Goal: Information Seeking & Learning: Learn about a topic

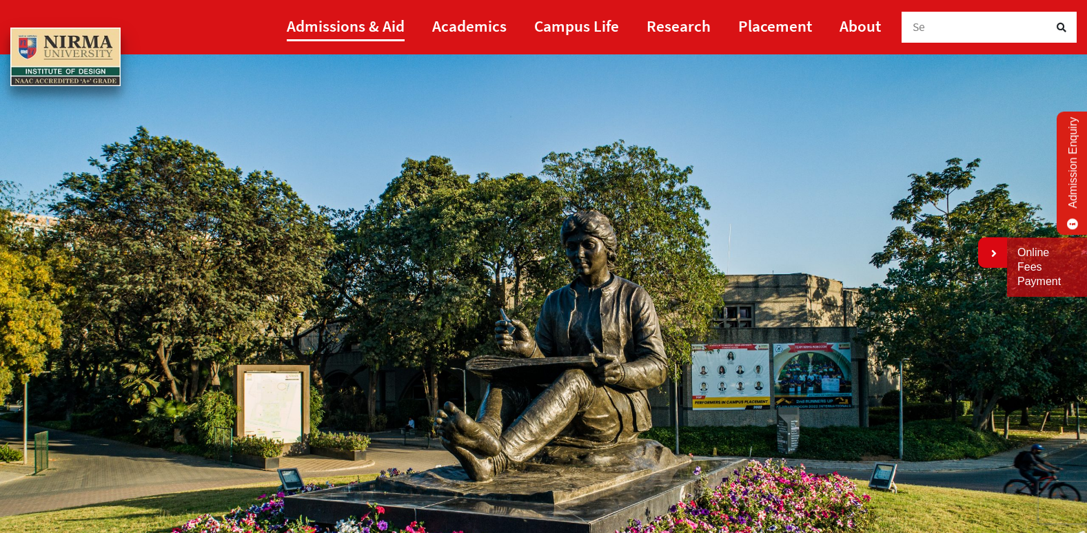
click at [351, 25] on link "Admissions & Aid" at bounding box center [346, 25] width 118 height 31
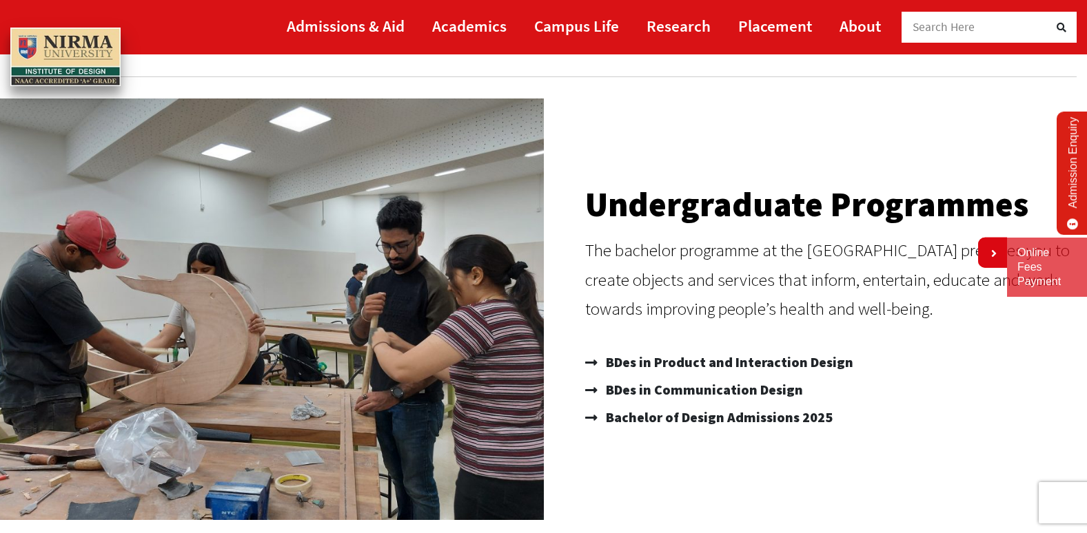
scroll to position [69, 0]
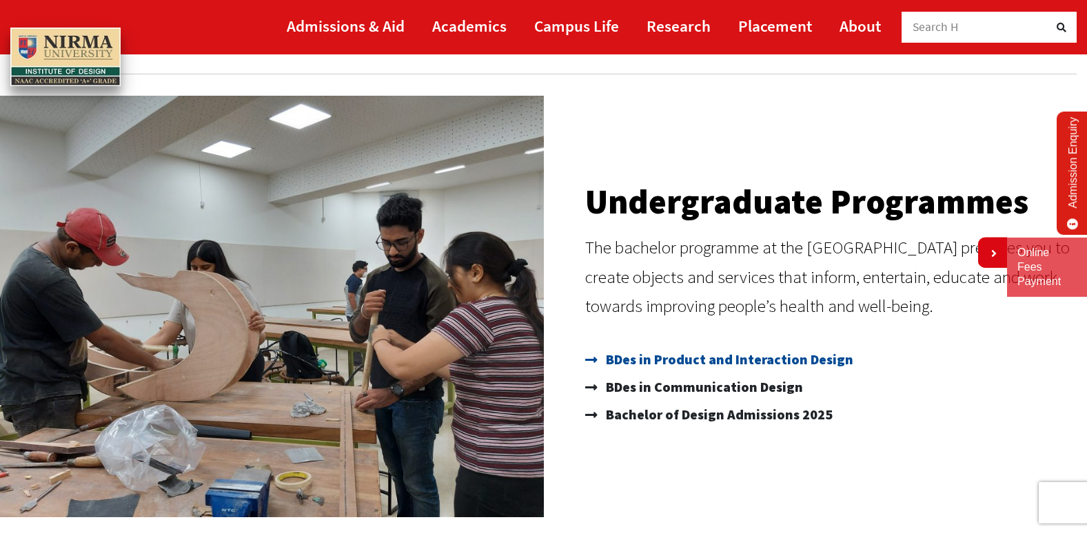
drag, startPoint x: 850, startPoint y: 363, endPoint x: 746, endPoint y: 358, distance: 103.5
click at [746, 358] on link "BDes in Product and Interaction Design" at bounding box center [829, 360] width 489 height 28
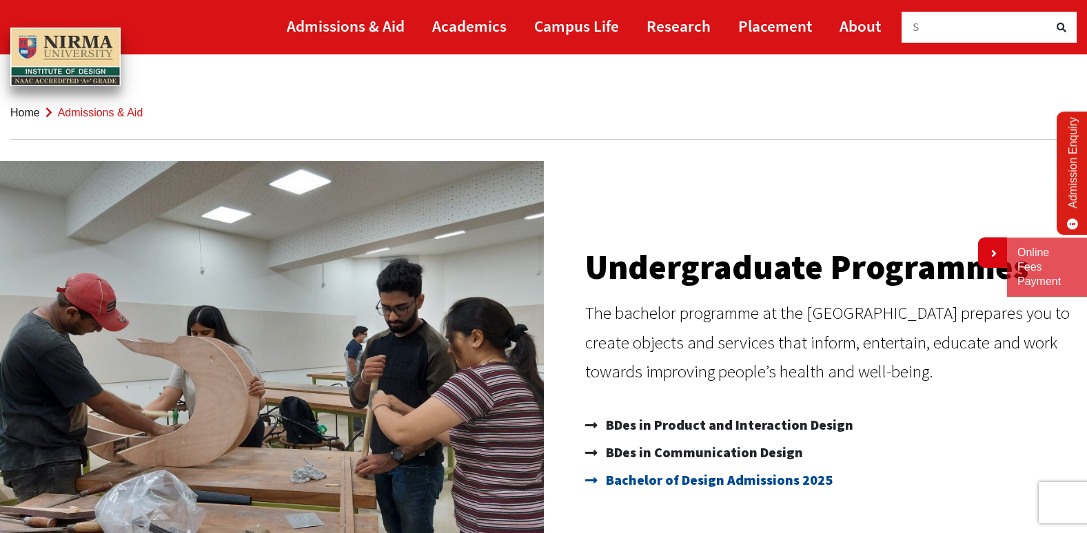
scroll to position [0, 0]
